Goal: Information Seeking & Learning: Find specific fact

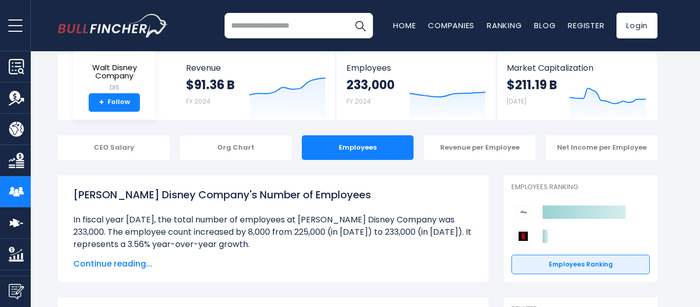
scroll to position [53, 0]
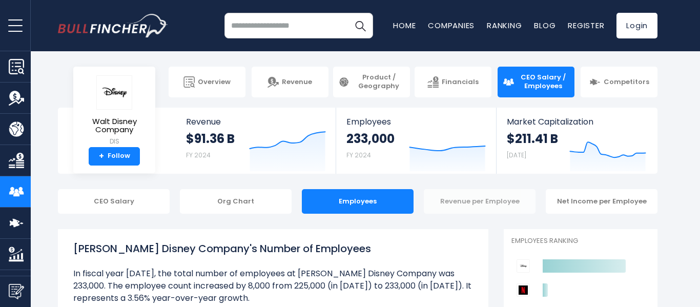
click at [494, 197] on div "Revenue per Employee" at bounding box center [480, 201] width 112 height 25
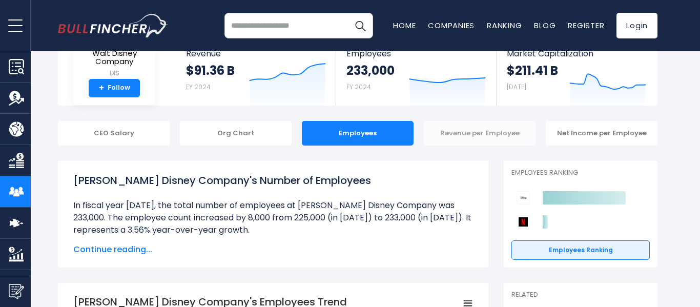
scroll to position [68, 0]
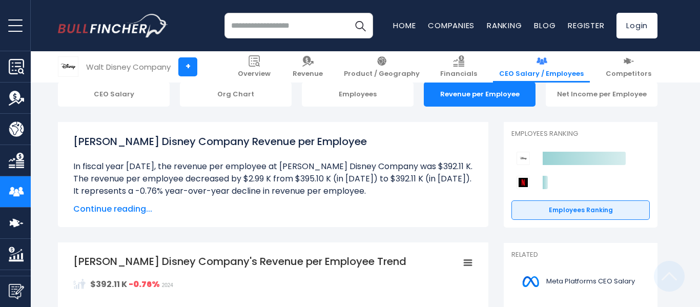
scroll to position [97, 0]
